Goal: Information Seeking & Learning: Compare options

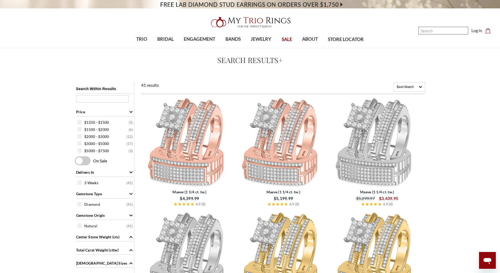
click at [441, 29] on input "Search" at bounding box center [443, 31] width 50 height 8
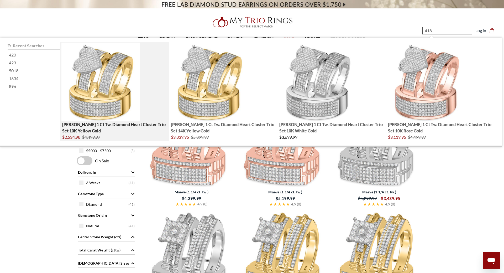
type input "418"
click at [112, 102] on img "; Total Products 4" at bounding box center [100, 82] width 79 height 79
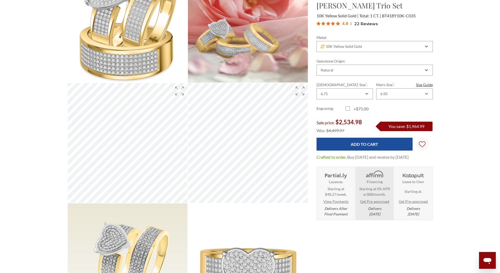
scroll to position [89, 0]
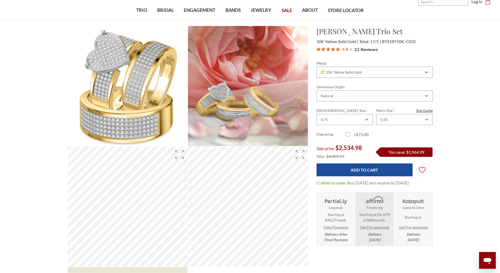
scroll to position [0, 0]
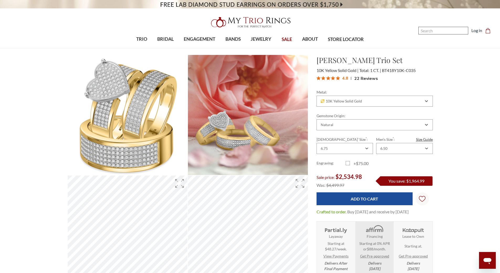
click at [427, 33] on input "Search" at bounding box center [443, 31] width 50 height 8
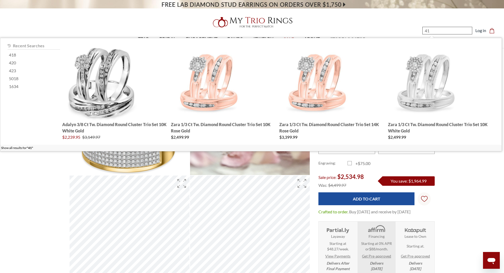
type input "416"
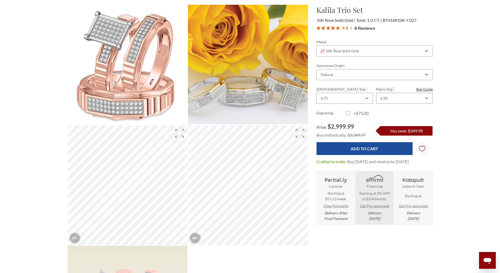
drag, startPoint x: 501, startPoint y: 30, endPoint x: 502, endPoint y: 36, distance: 5.8
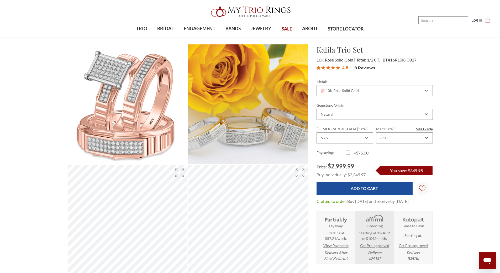
scroll to position [1, 0]
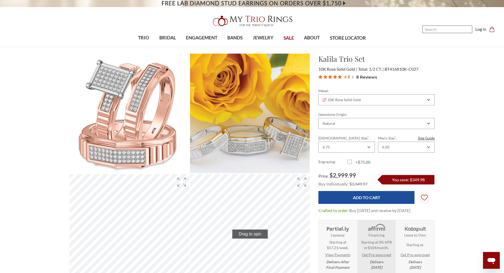
click at [436, 29] on input "Search" at bounding box center [447, 29] width 50 height 8
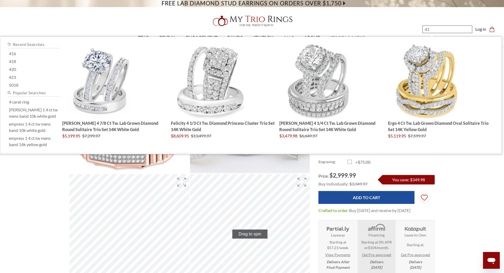
type input "415"
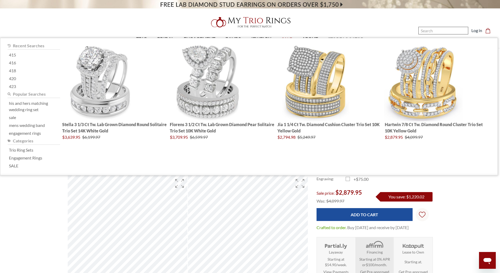
click at [435, 29] on input "Search" at bounding box center [443, 31] width 50 height 8
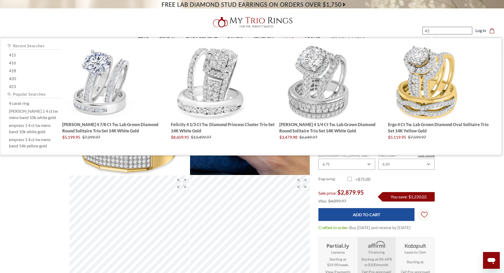
type input "420"
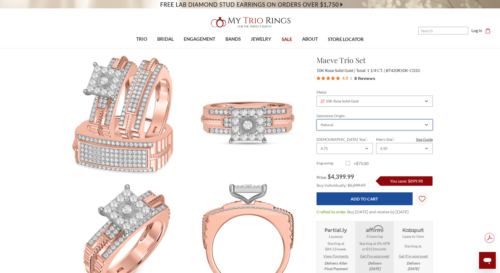
click at [358, 125] on div "Natural" at bounding box center [372, 125] width 104 height 4
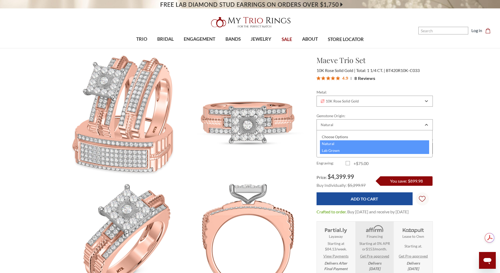
click at [333, 150] on div "Lab Grown" at bounding box center [374, 150] width 109 height 7
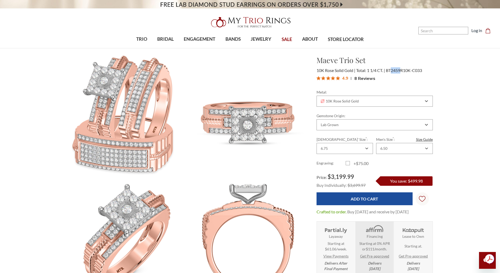
drag, startPoint x: 392, startPoint y: 71, endPoint x: 401, endPoint y: 71, distance: 8.4
click at [401, 70] on span "BT2459R10K-C033" at bounding box center [404, 70] width 36 height 5
copy span "2459"
click at [436, 31] on input "Search" at bounding box center [443, 31] width 50 height 8
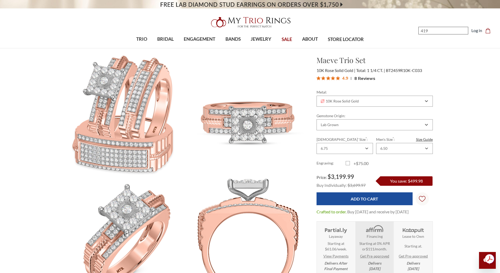
type input "419"
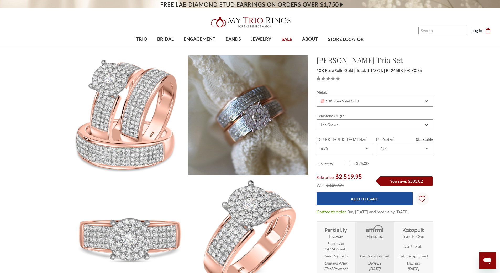
drag, startPoint x: 504, startPoint y: 24, endPoint x: 504, endPoint y: 16, distance: 7.9
drag, startPoint x: 395, startPoint y: 71, endPoint x: 402, endPoint y: 71, distance: 6.3
click at [402, 71] on span "BT2458R10K-C036" at bounding box center [404, 70] width 36 height 5
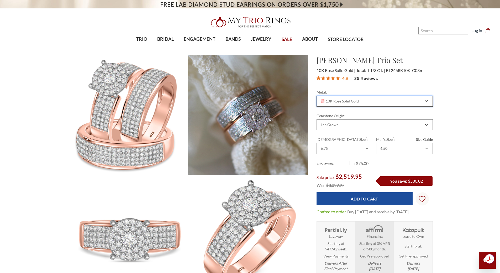
drag, startPoint x: 348, startPoint y: 101, endPoint x: 348, endPoint y: 106, distance: 4.7
click at [348, 102] on span "10K Rose Solid Gold" at bounding box center [340, 101] width 38 height 4
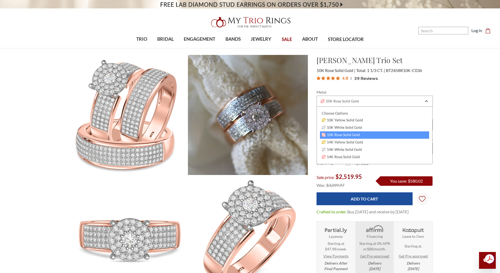
click at [383, 86] on section "Collins Trio Set $2,519.95 10K Rose Solid Gold Total: 1 1/3 CT. BT2458R10K-C036" at bounding box center [374, 168] width 125 height 226
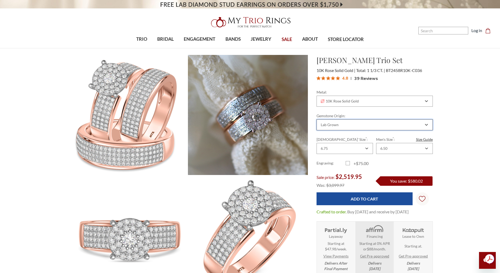
click at [349, 123] on div "Lab Grown" at bounding box center [372, 125] width 104 height 4
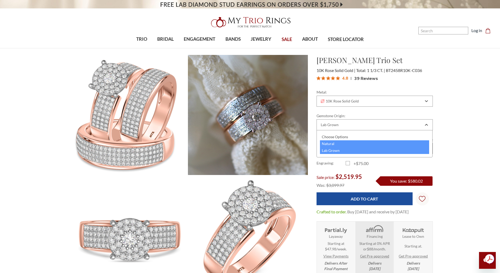
click at [333, 142] on div "Natural" at bounding box center [374, 143] width 109 height 7
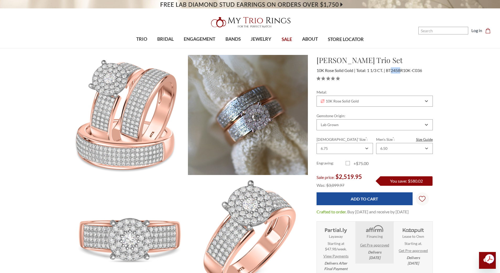
drag, startPoint x: 392, startPoint y: 70, endPoint x: 463, endPoint y: 86, distance: 72.3
click at [401, 71] on span "BT2458R10K-C036" at bounding box center [404, 70] width 36 height 5
copy span "2458"
click at [431, 29] on input "Search" at bounding box center [443, 31] width 50 height 8
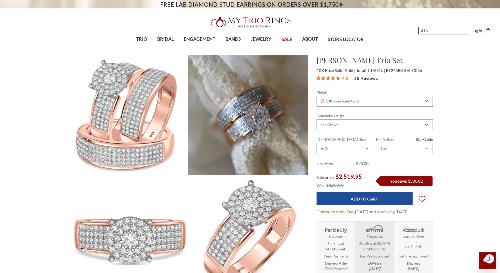
type input "416"
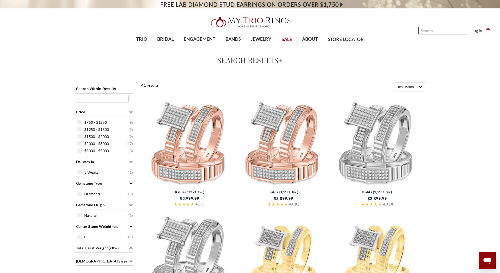
click at [432, 32] on input "Search" at bounding box center [443, 31] width 50 height 8
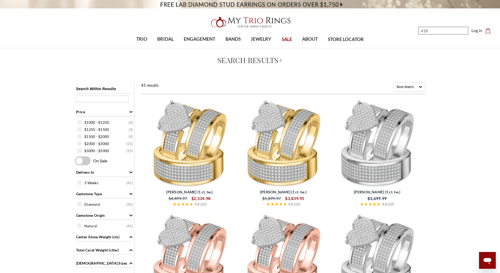
type input "418"
click at [200, 146] on img at bounding box center [189, 142] width 89 height 89
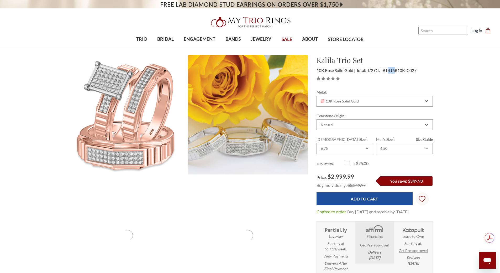
drag, startPoint x: 393, startPoint y: 70, endPoint x: 396, endPoint y: 70, distance: 3.7
click at [396, 70] on span "BT416R10K-C027" at bounding box center [400, 70] width 34 height 5
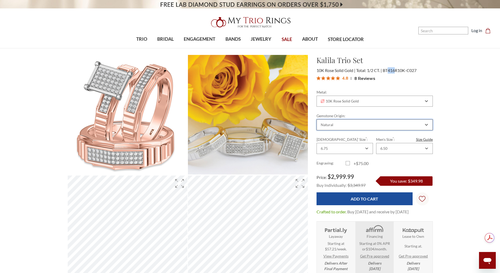
click at [358, 126] on div "Natural" at bounding box center [372, 125] width 104 height 4
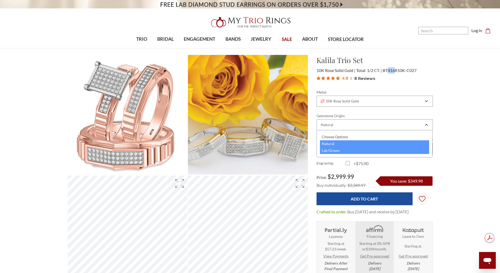
click at [330, 150] on div "Lab Grown" at bounding box center [374, 150] width 109 height 7
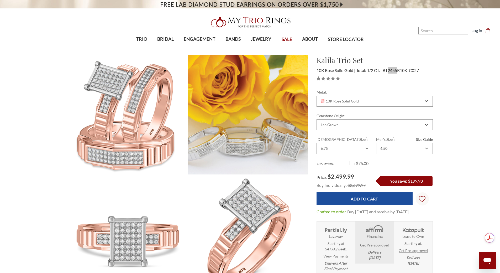
drag, startPoint x: 389, startPoint y: 70, endPoint x: 398, endPoint y: 71, distance: 8.8
click at [398, 71] on span "BT2455R10K-C027" at bounding box center [401, 70] width 36 height 5
copy span "2455"
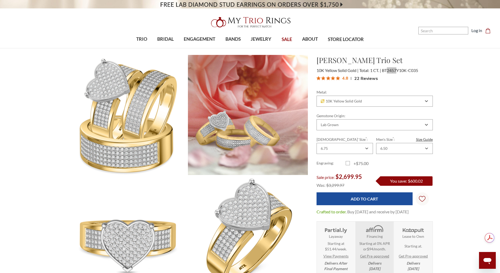
drag, startPoint x: 389, startPoint y: 70, endPoint x: 396, endPoint y: 71, distance: 7.1
click at [396, 71] on span "BT2457Y10K-C035" at bounding box center [400, 70] width 36 height 5
click at [436, 33] on input "Search" at bounding box center [443, 31] width 50 height 8
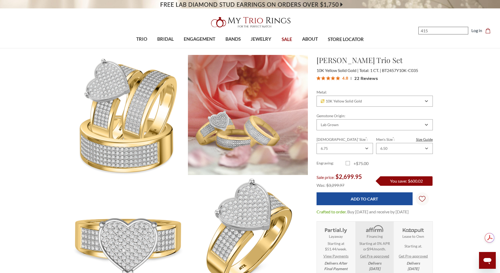
type input "415"
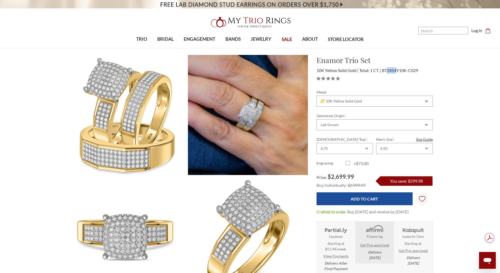
drag, startPoint x: 388, startPoint y: 70, endPoint x: 398, endPoint y: 70, distance: 9.7
click at [398, 70] on span "BT2454Y10K-C029" at bounding box center [400, 70] width 36 height 5
copy span "2454"
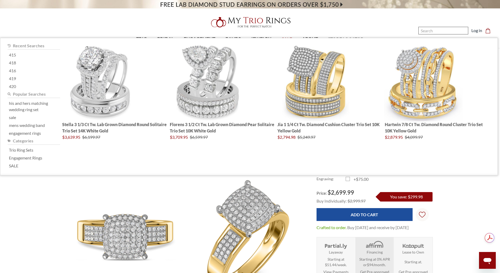
click at [437, 33] on input "Search" at bounding box center [443, 31] width 50 height 8
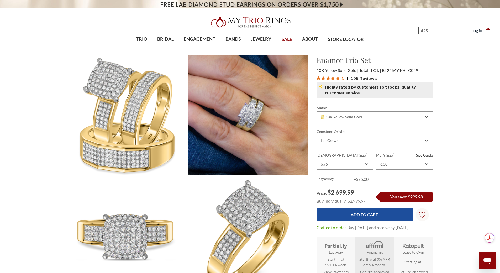
type input "425"
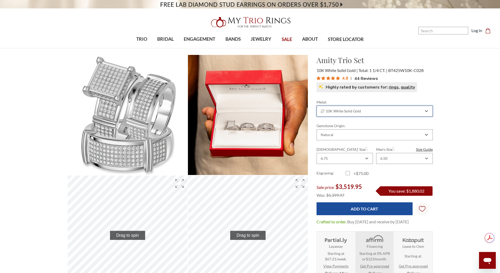
click at [353, 110] on span "10K White Solid Gold" at bounding box center [341, 111] width 40 height 4
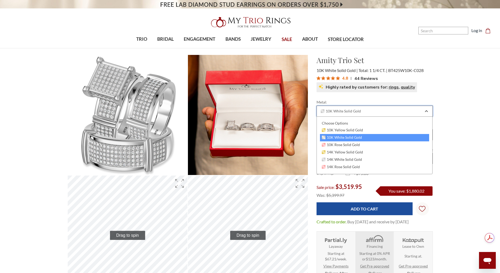
click at [354, 107] on div "10K White Solid Gold" at bounding box center [374, 110] width 116 height 11
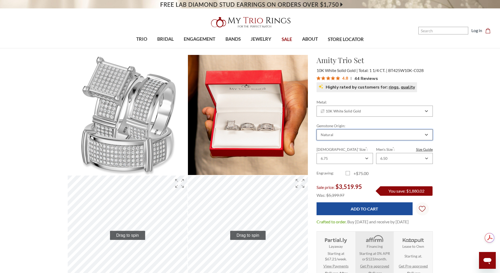
click at [343, 136] on div "Natural" at bounding box center [372, 135] width 104 height 4
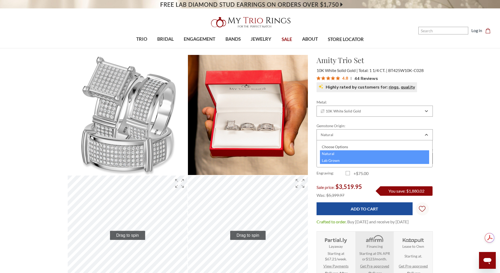
click at [329, 159] on div "Lab Grown" at bounding box center [374, 160] width 109 height 7
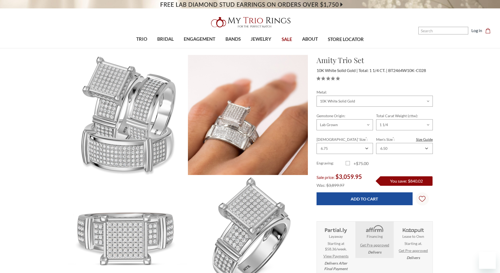
drag, startPoint x: 394, startPoint y: 71, endPoint x: 404, endPoint y: 71, distance: 9.7
click at [404, 71] on span "BT2464W10K-C028" at bounding box center [407, 70] width 38 height 5
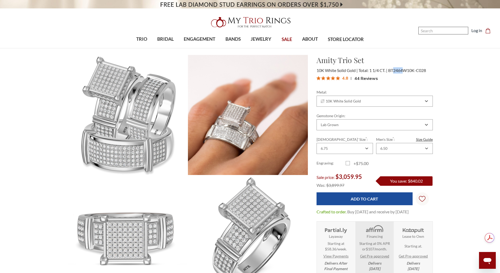
click at [431, 31] on input "Search" at bounding box center [443, 31] width 50 height 8
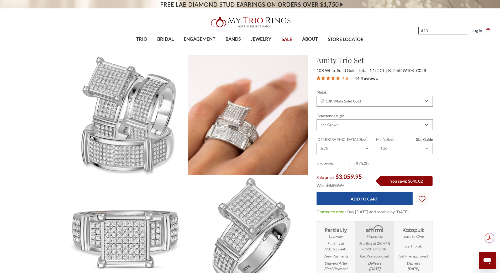
type input "423"
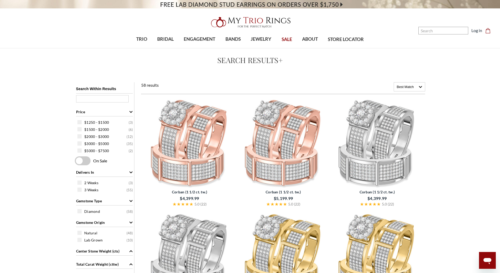
click at [193, 136] on img at bounding box center [189, 142] width 89 height 89
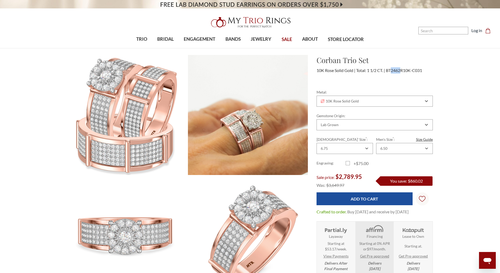
drag, startPoint x: 392, startPoint y: 71, endPoint x: 401, endPoint y: 71, distance: 8.9
click at [401, 71] on span "BT2462R10K-C031" at bounding box center [404, 70] width 36 height 5
drag, startPoint x: 418, startPoint y: 70, endPoint x: 432, endPoint y: 69, distance: 13.7
click at [432, 69] on div "10K Rose Solid Gold Total: 1 1/2 CT. BT2462R10K-C031" at bounding box center [374, 70] width 116 height 6
drag, startPoint x: 392, startPoint y: 70, endPoint x: 401, endPoint y: 70, distance: 8.7
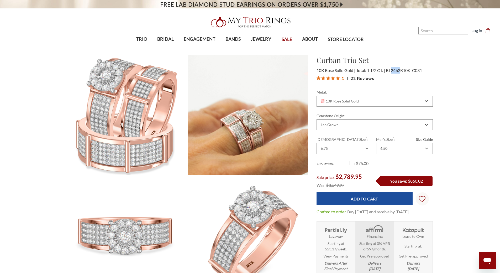
click at [401, 70] on span "BT2462R10K-C031" at bounding box center [404, 70] width 36 height 5
copy span "2462"
